Goal: Task Accomplishment & Management: Manage account settings

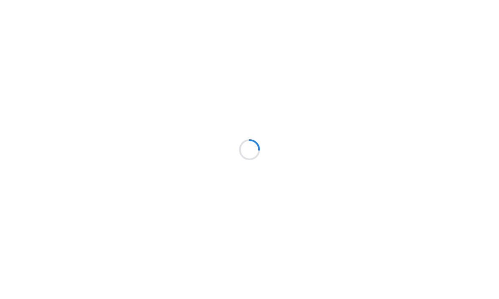
scroll to position [5, 0]
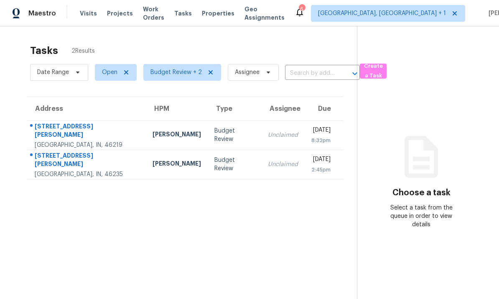
click at [146, 135] on td "[PERSON_NAME]" at bounding box center [177, 134] width 62 height 29
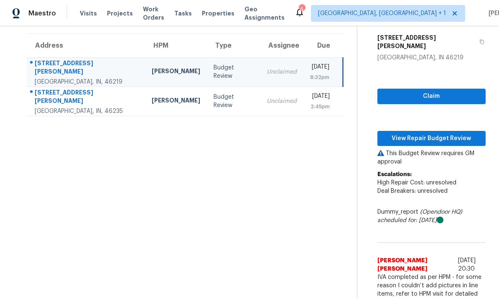
scroll to position [63, 0]
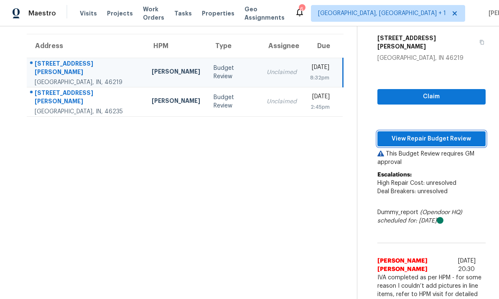
click at [417, 134] on span "View Repair Budget Review" at bounding box center [431, 139] width 95 height 10
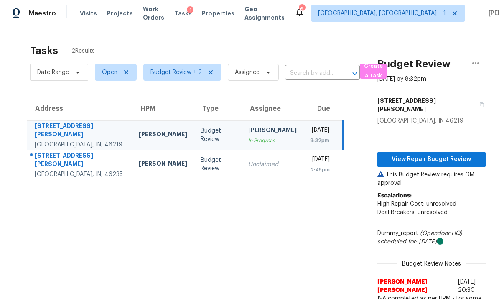
scroll to position [0, 5]
click at [474, 64] on icon "button" at bounding box center [475, 63] width 10 height 10
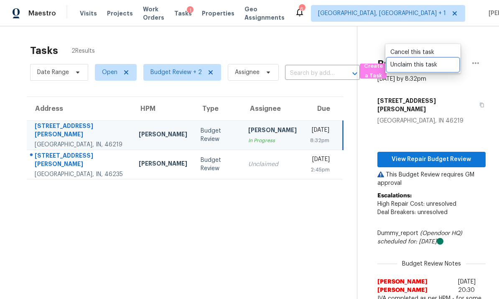
click at [423, 67] on div "Unclaim this task" at bounding box center [422, 65] width 65 height 8
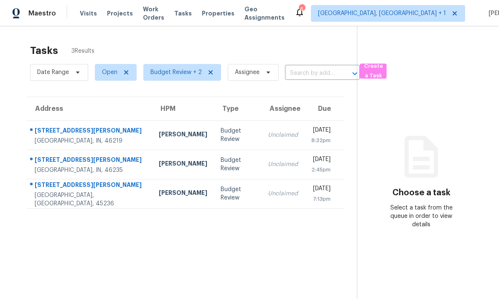
click at [102, 194] on td "6566 Stewart Rd Cincinnati, OH, 45236" at bounding box center [89, 193] width 125 height 29
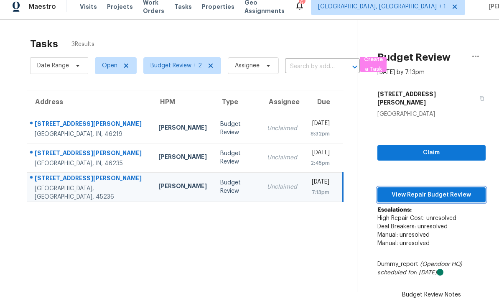
click at [430, 190] on span "View Repair Budget Review" at bounding box center [431, 195] width 95 height 10
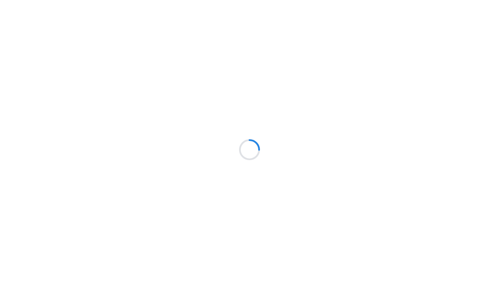
scroll to position [31, 0]
